Goal: Information Seeking & Learning: Learn about a topic

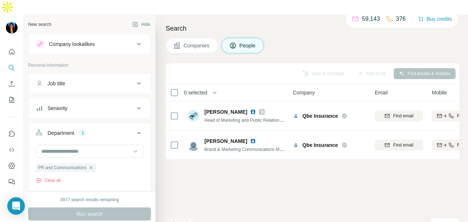
click at [111, 40] on div "Company lookalikes" at bounding box center [85, 44] width 99 height 9
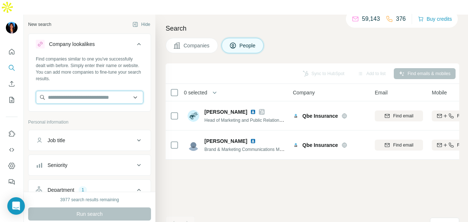
click at [102, 91] on input "text" at bounding box center [89, 97] width 107 height 13
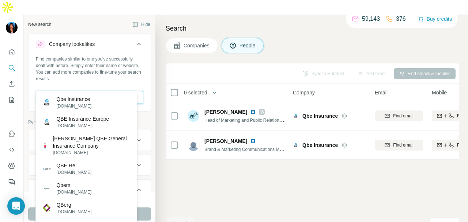
type input "***"
click at [109, 104] on div "Qbe Insurance qbe.com" at bounding box center [86, 103] width 98 height 20
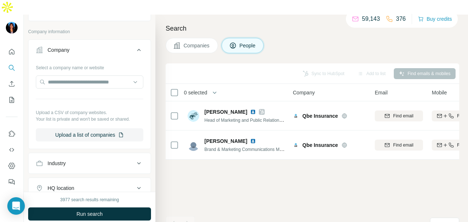
scroll to position [452, 0]
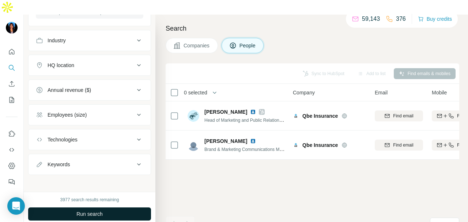
click at [112, 208] on button "Run search" at bounding box center [89, 214] width 123 height 13
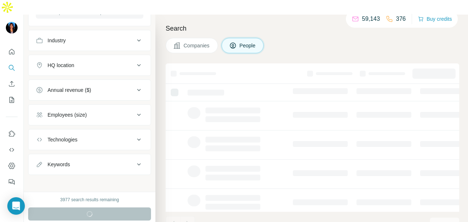
click at [184, 38] on button "Companies" at bounding box center [191, 45] width 52 height 15
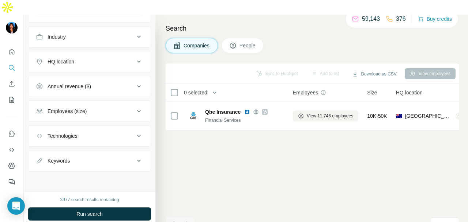
scroll to position [243, 0]
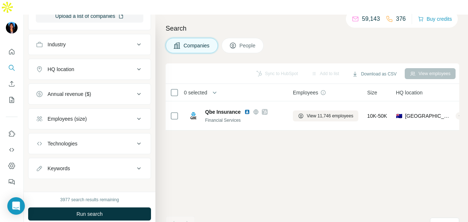
scroll to position [243, 0]
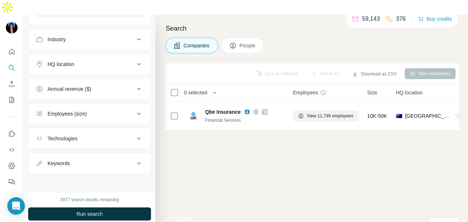
drag, startPoint x: 126, startPoint y: 201, endPoint x: 137, endPoint y: 185, distance: 19.6
click at [126, 208] on button "Run search" at bounding box center [89, 214] width 123 height 13
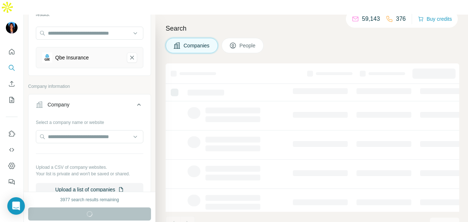
scroll to position [61, 0]
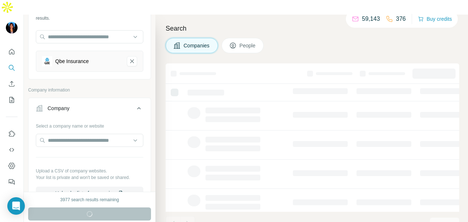
click at [12, 48] on icon "Quick start" at bounding box center [11, 51] width 7 height 7
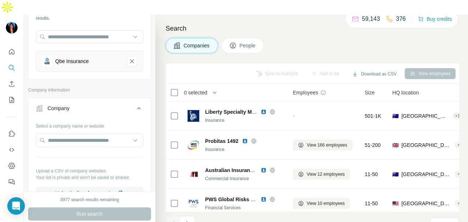
scroll to position [0, 0]
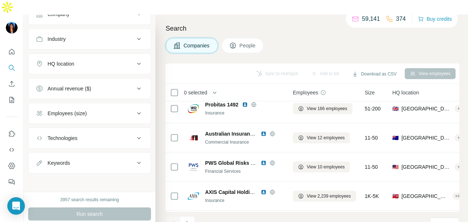
scroll to position [33, 0]
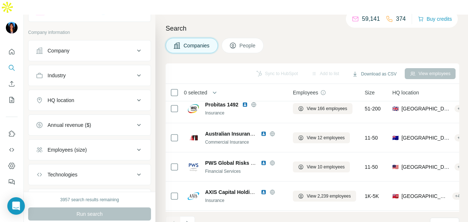
click at [109, 92] on button "HQ location" at bounding box center [89, 101] width 122 height 18
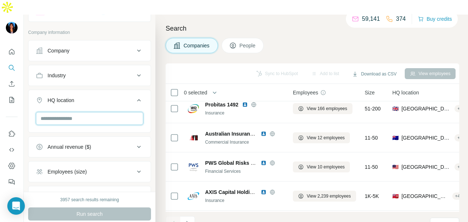
click at [104, 112] on input "text" at bounding box center [89, 118] width 107 height 13
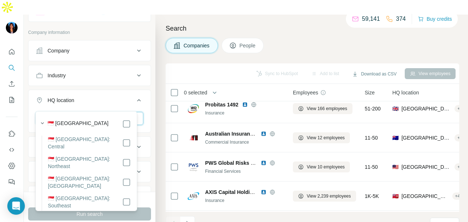
type input "*********"
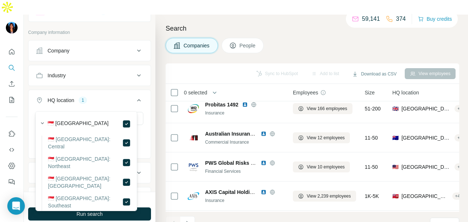
click at [144, 96] on div "HQ location 1 ********* Singapore Clear all" at bounding box center [89, 124] width 123 height 69
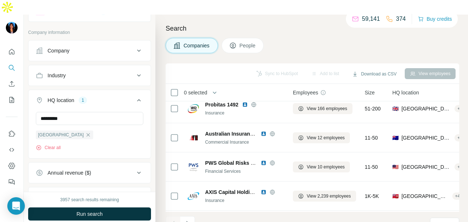
click at [134, 96] on icon at bounding box center [138, 100] width 9 height 9
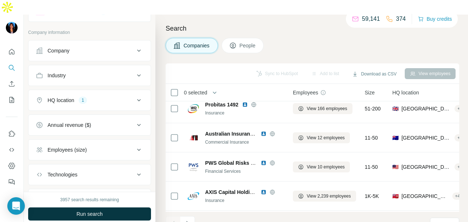
click at [114, 97] on div "HQ location 1" at bounding box center [85, 100] width 99 height 7
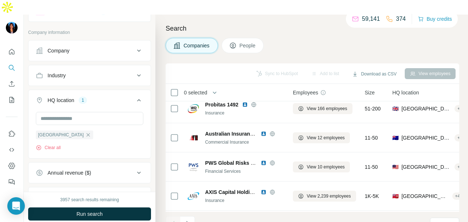
click at [114, 97] on div "HQ location 1" at bounding box center [85, 100] width 99 height 7
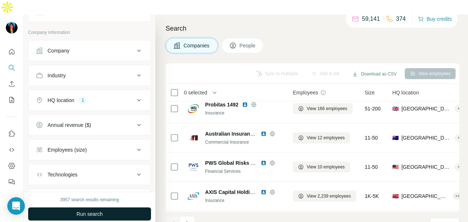
click at [118, 208] on button "Run search" at bounding box center [89, 214] width 123 height 13
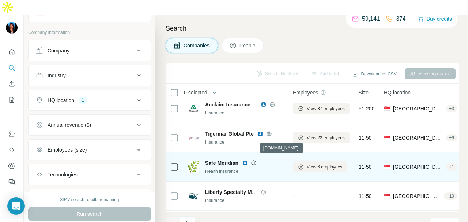
click at [254, 163] on icon at bounding box center [253, 163] width 5 height 0
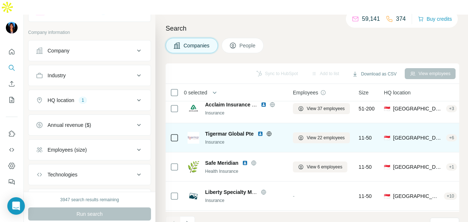
click at [270, 132] on icon at bounding box center [269, 134] width 2 height 5
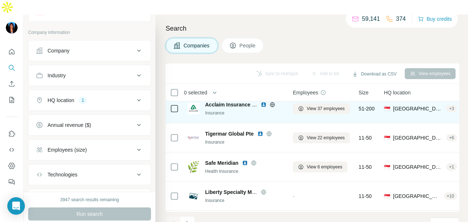
click at [270, 102] on icon at bounding box center [272, 105] width 6 height 6
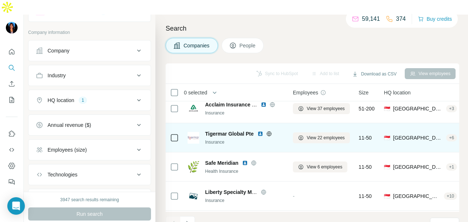
scroll to position [146, 0]
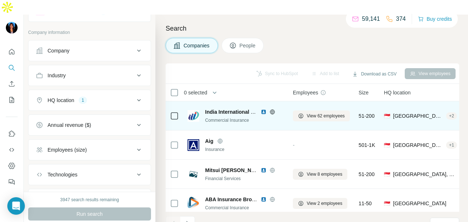
click at [272, 109] on icon at bounding box center [272, 112] width 6 height 6
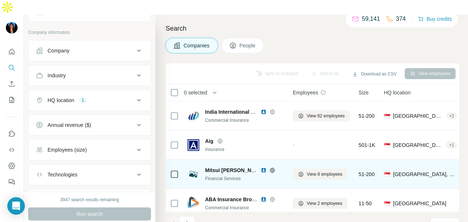
scroll to position [183, 0]
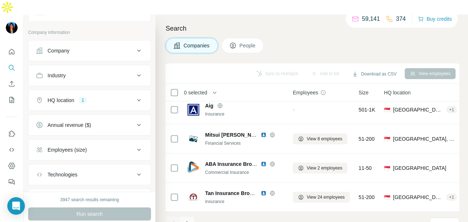
click at [189, 217] on button "Navigate to next page" at bounding box center [187, 224] width 15 height 15
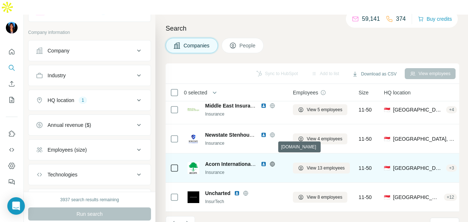
click at [271, 161] on icon at bounding box center [272, 164] width 6 height 6
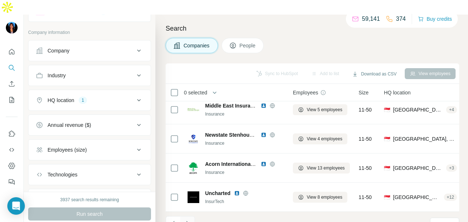
click at [189, 220] on icon "Navigate to next page" at bounding box center [187, 223] width 7 height 7
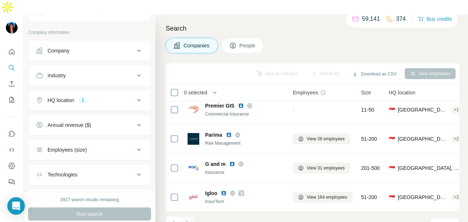
click at [190, 220] on icon "Navigate to next page" at bounding box center [187, 223] width 7 height 7
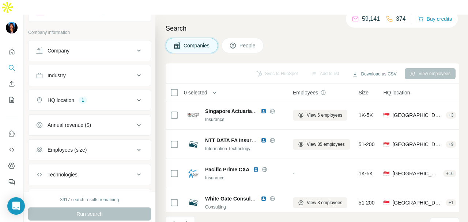
scroll to position [110, 0]
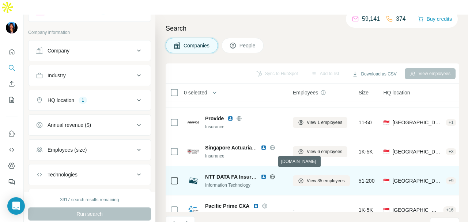
click at [273, 175] on icon at bounding box center [272, 177] width 2 height 5
